Goal: Task Accomplishment & Management: Complete application form

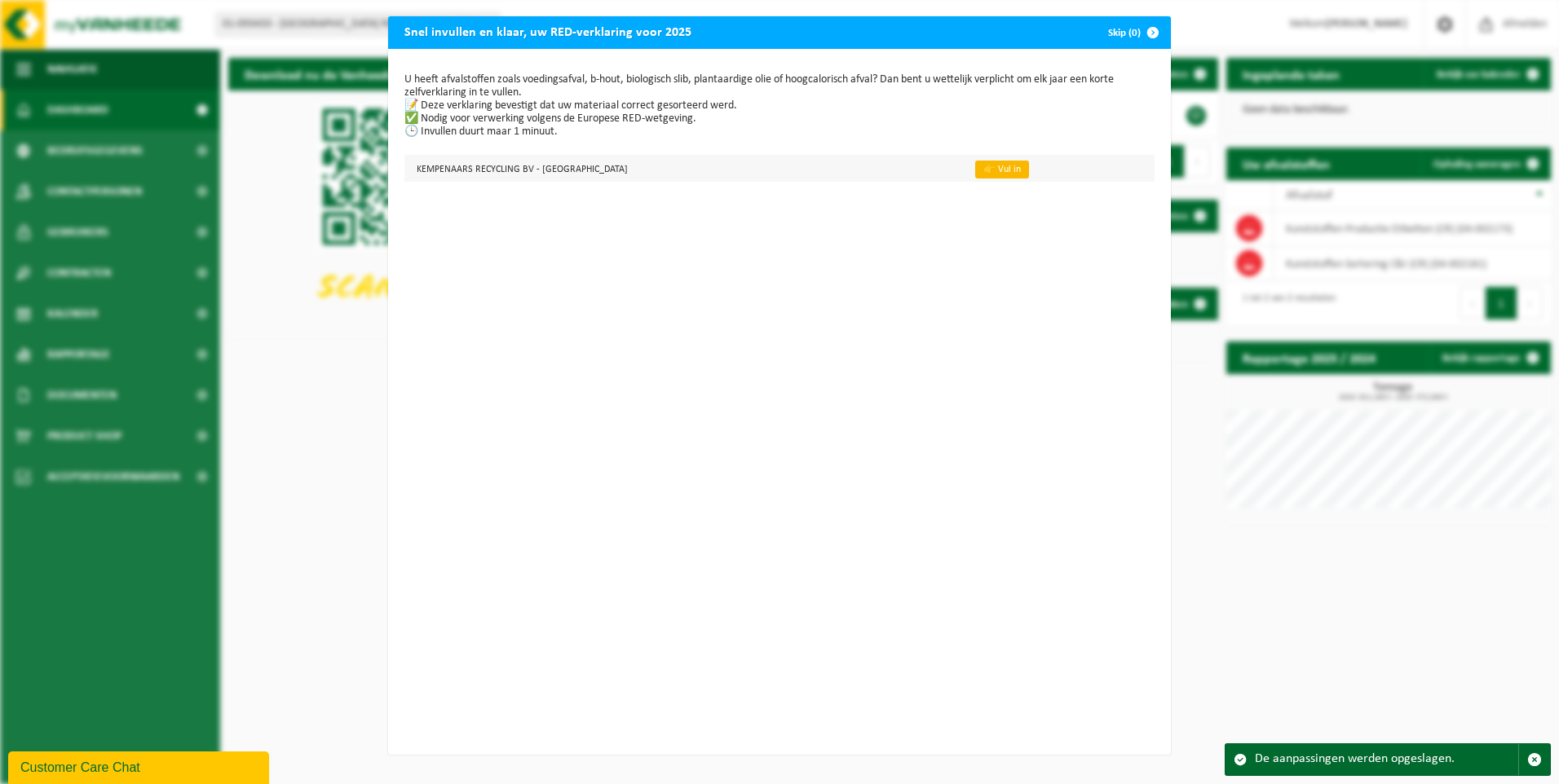
click at [976, 171] on link "👉 Vul in" at bounding box center [1002, 170] width 54 height 18
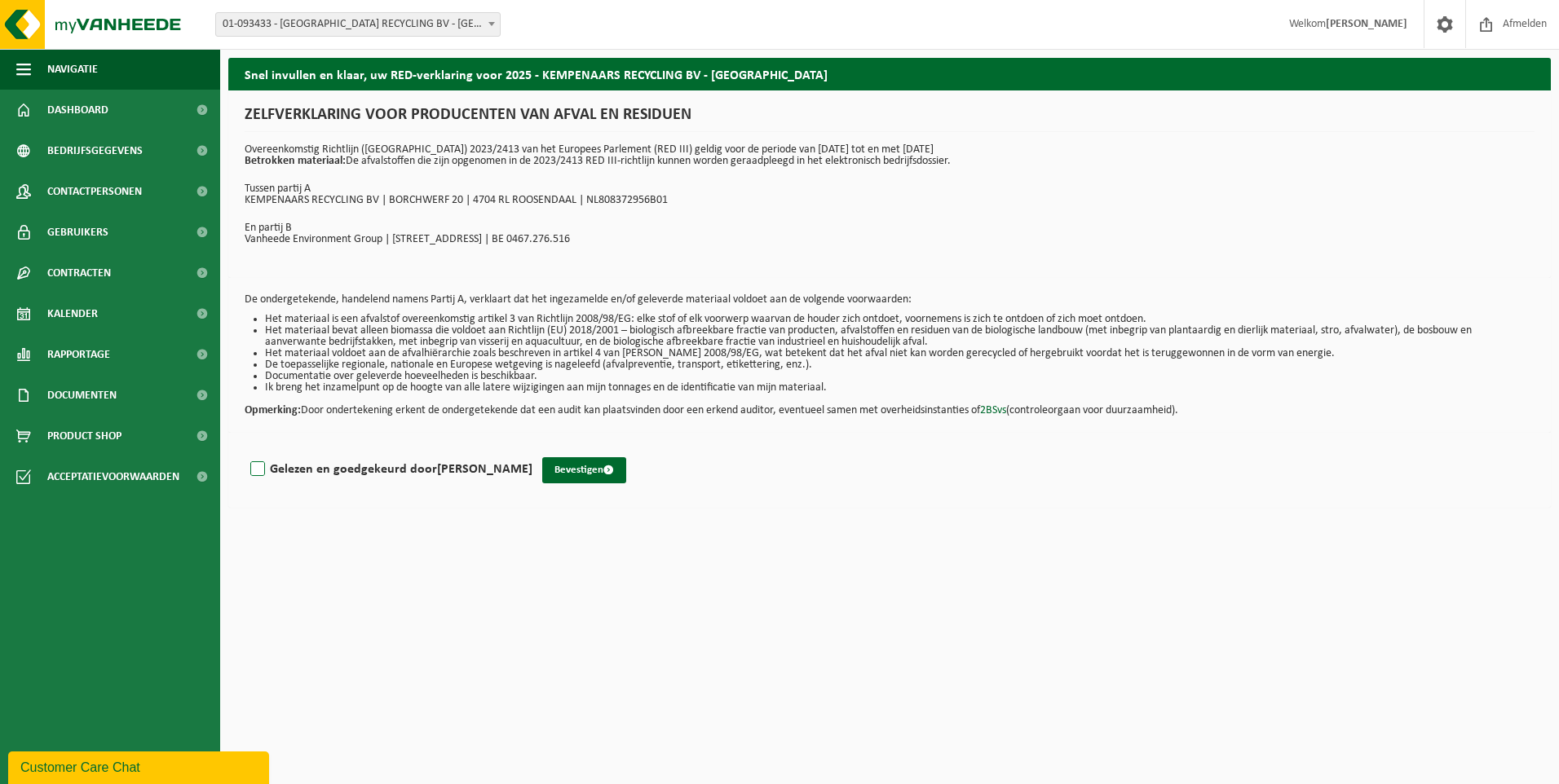
click at [256, 466] on label "Gelezen en goedgekeurd door Sandra Roks" at bounding box center [390, 469] width 285 height 25
click at [533, 449] on input "Gelezen en goedgekeurd door Sandra Roks" at bounding box center [533, 448] width 1 height 1
checkbox input "true"
click at [549, 476] on button "Bevestigen" at bounding box center [584, 469] width 84 height 26
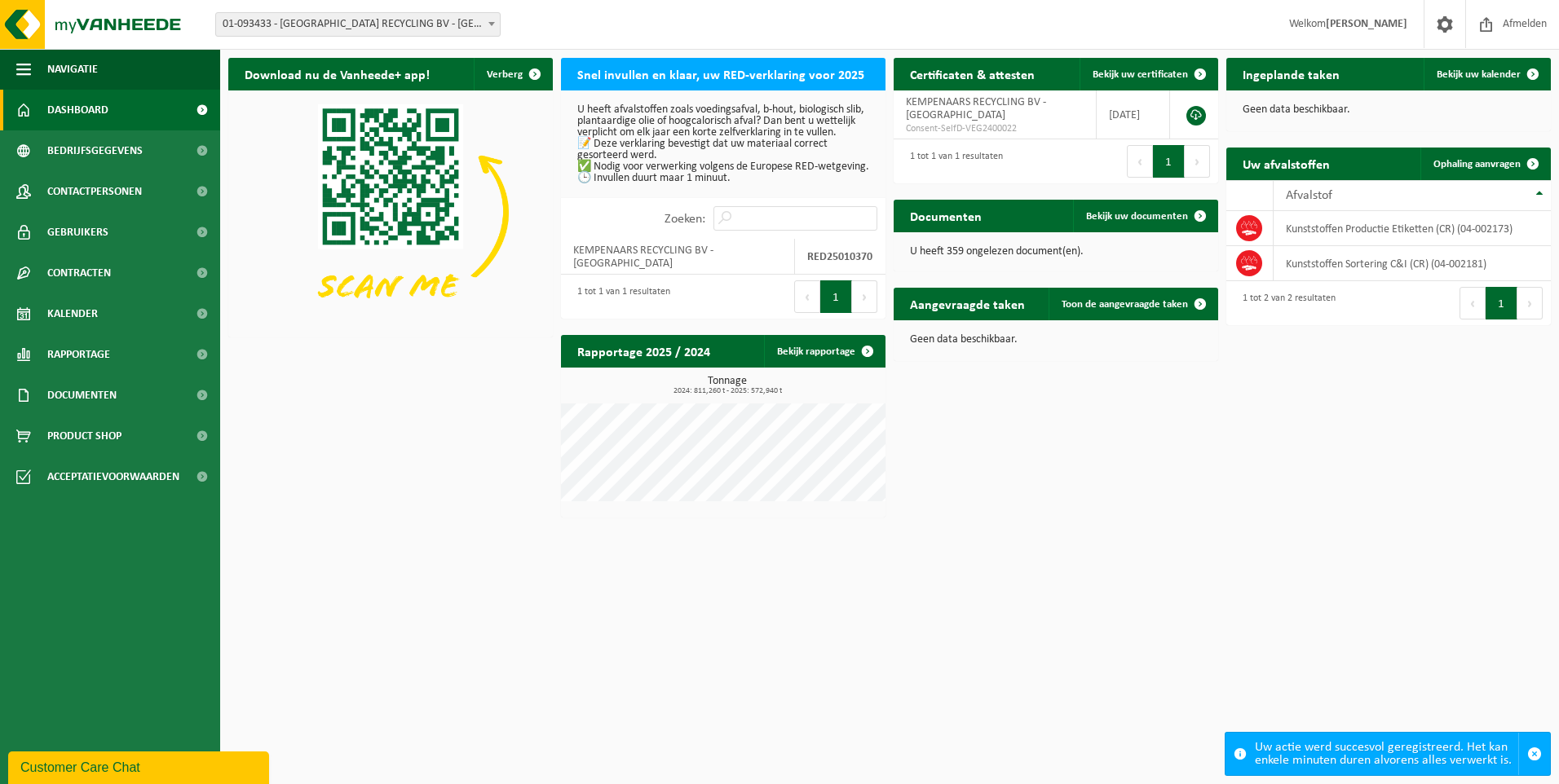
click at [493, 24] on b at bounding box center [491, 24] width 6 height 4
click at [1512, 22] on span "Afmelden" at bounding box center [1525, 24] width 52 height 48
